Goal: Check status: Check status

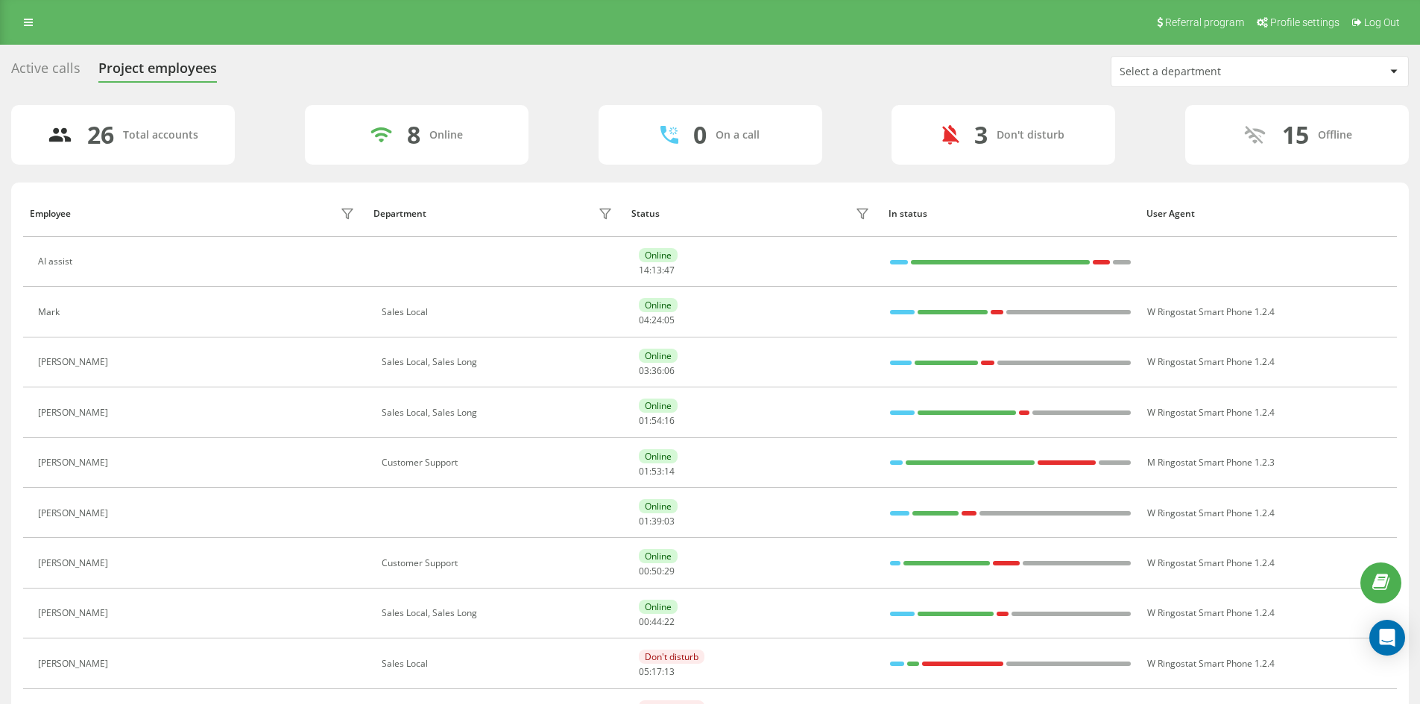
drag, startPoint x: 1258, startPoint y: 62, endPoint x: 1232, endPoint y: 85, distance: 34.9
click at [1258, 63] on div "Select a department" at bounding box center [1260, 72] width 297 height 30
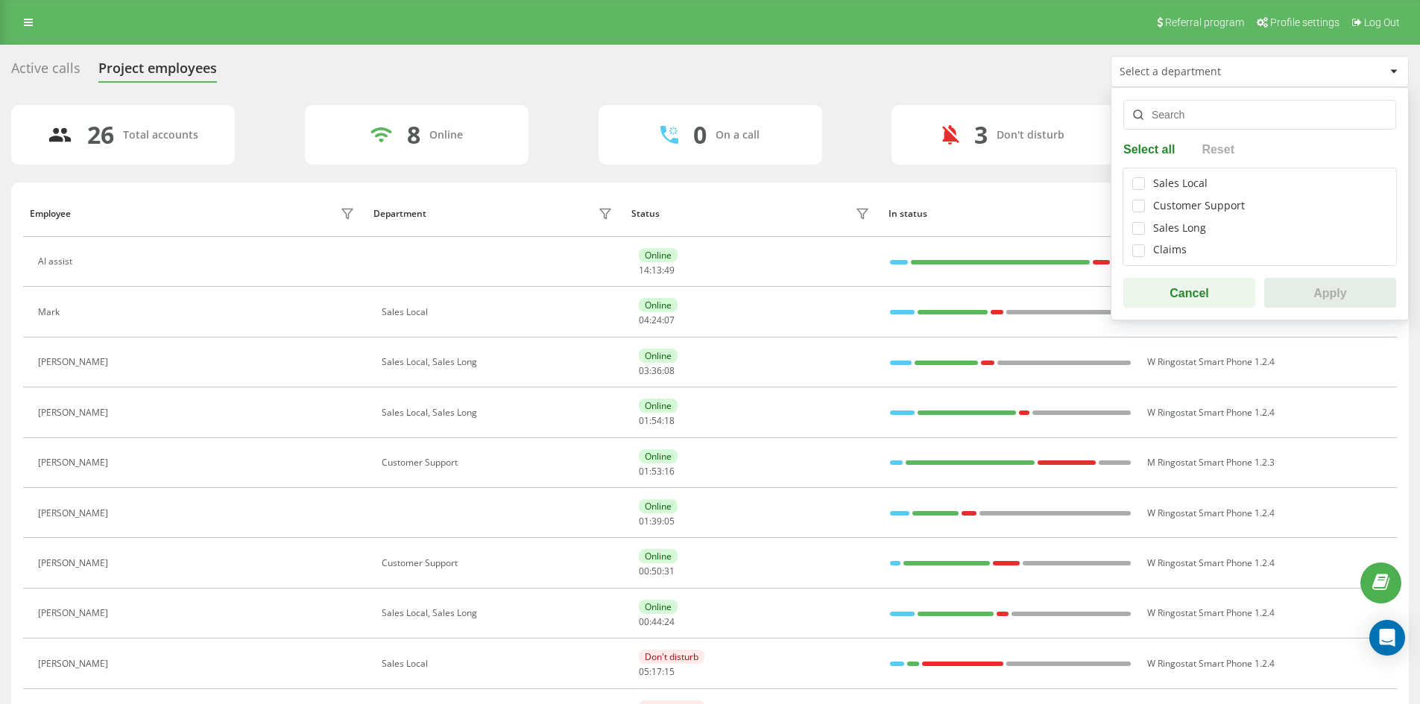
click at [1143, 177] on div "Sales Local Customer Support Sales Long Claims" at bounding box center [1260, 217] width 274 height 98
click at [1138, 177] on label at bounding box center [1138, 177] width 13 height 0
checkbox input "true"
drag, startPoint x: 1141, startPoint y: 228, endPoint x: 1276, endPoint y: 283, distance: 145.5
click at [1141, 222] on label at bounding box center [1138, 222] width 13 height 0
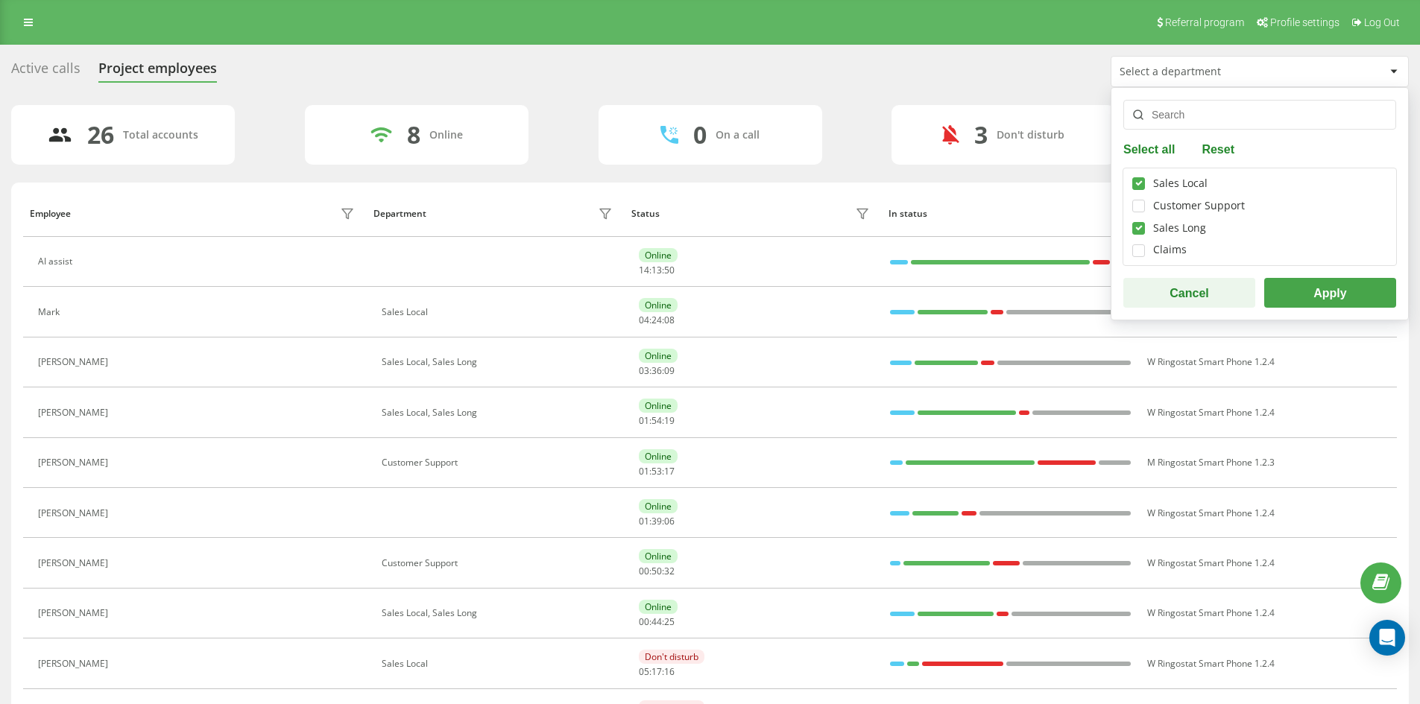
checkbox input "true"
click at [1302, 285] on button "Apply" at bounding box center [1330, 293] width 132 height 30
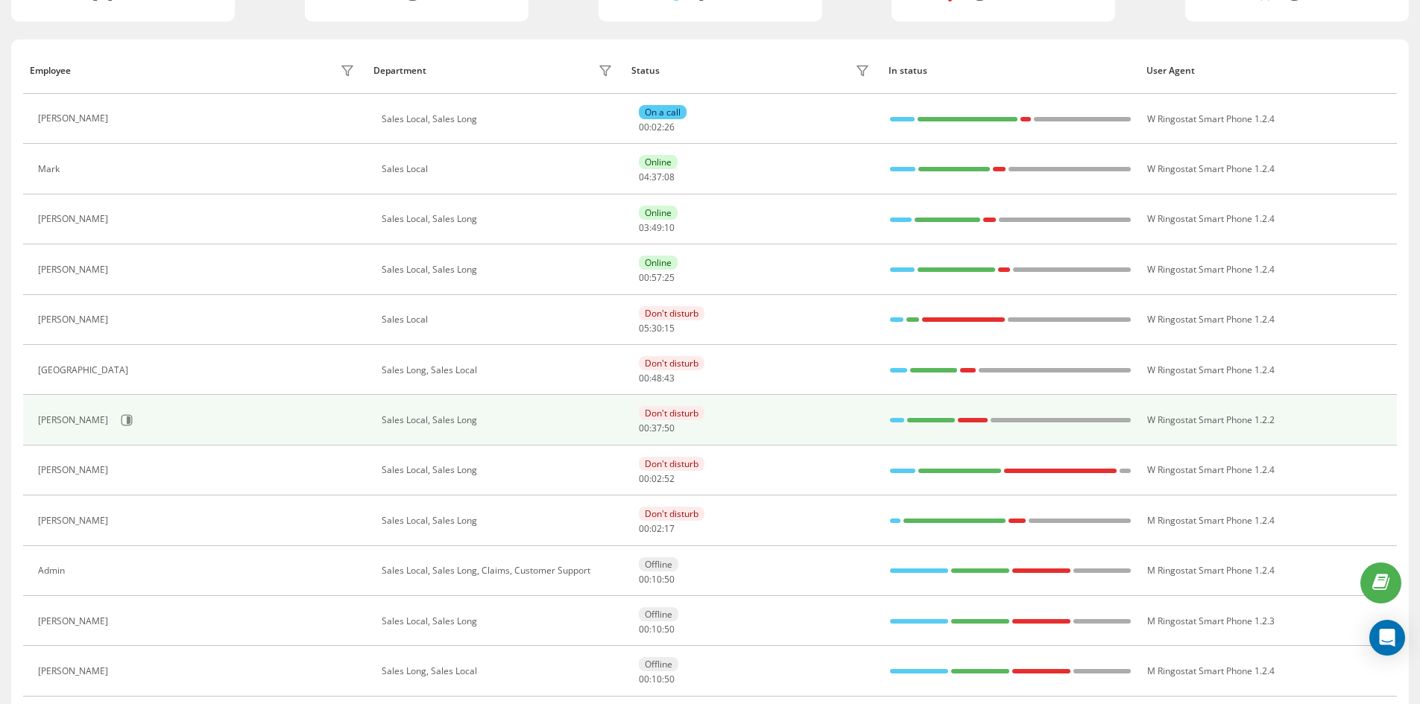
scroll to position [149, 0]
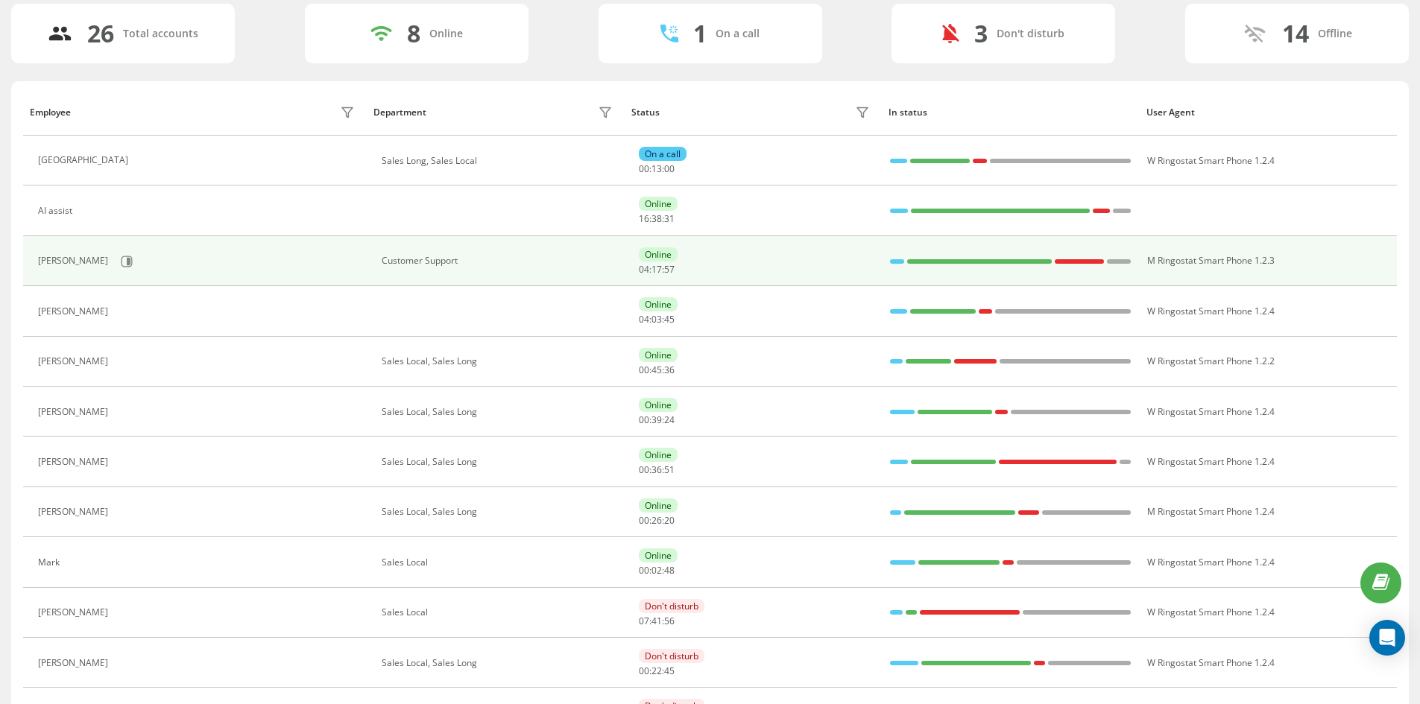
scroll to position [149, 0]
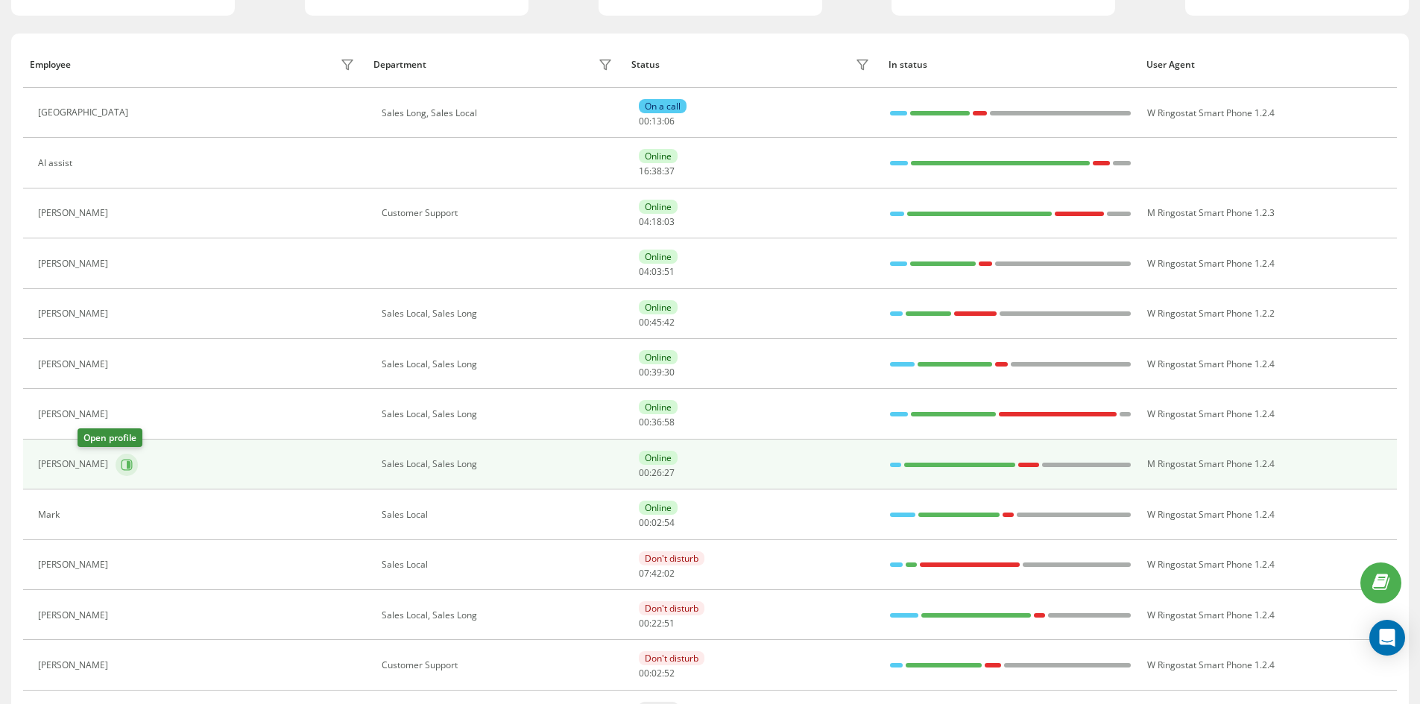
click at [122, 465] on icon at bounding box center [127, 464] width 11 height 11
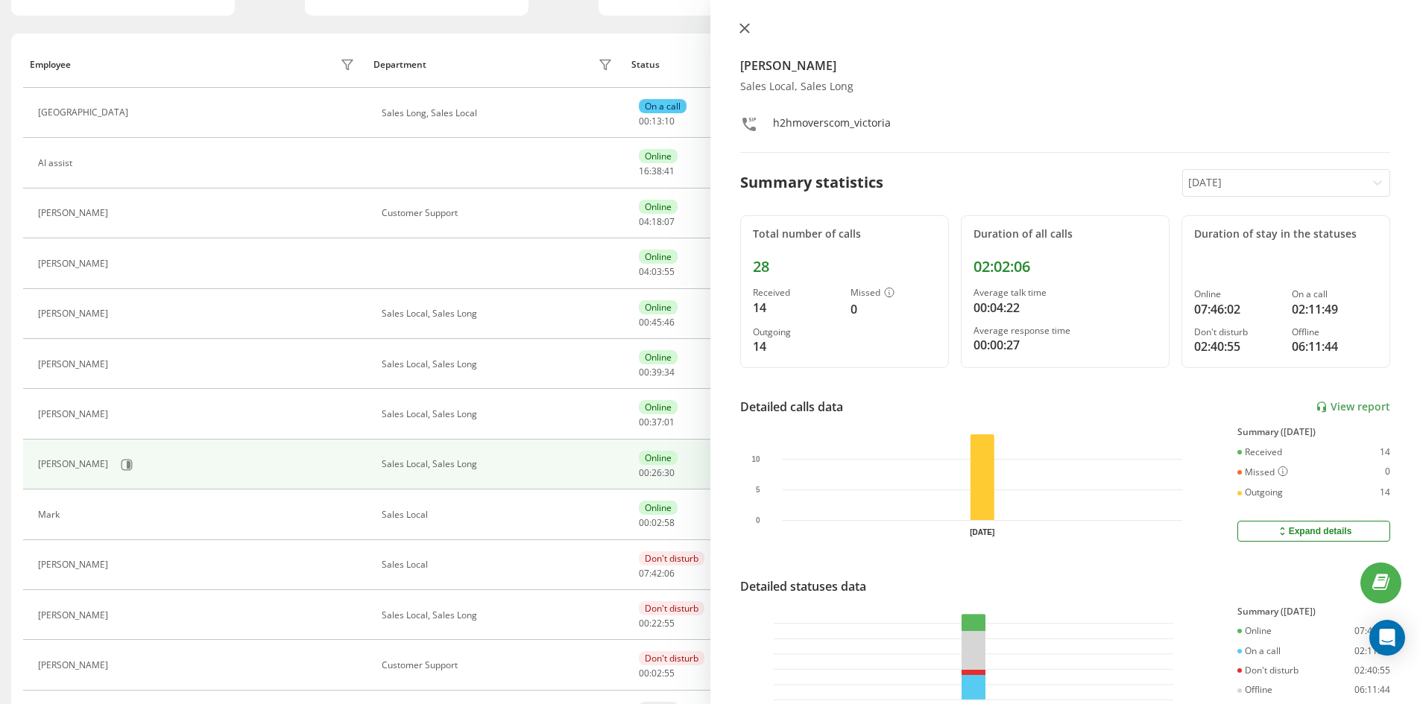
click at [745, 25] on icon at bounding box center [745, 28] width 10 height 10
